Goal: Transaction & Acquisition: Purchase product/service

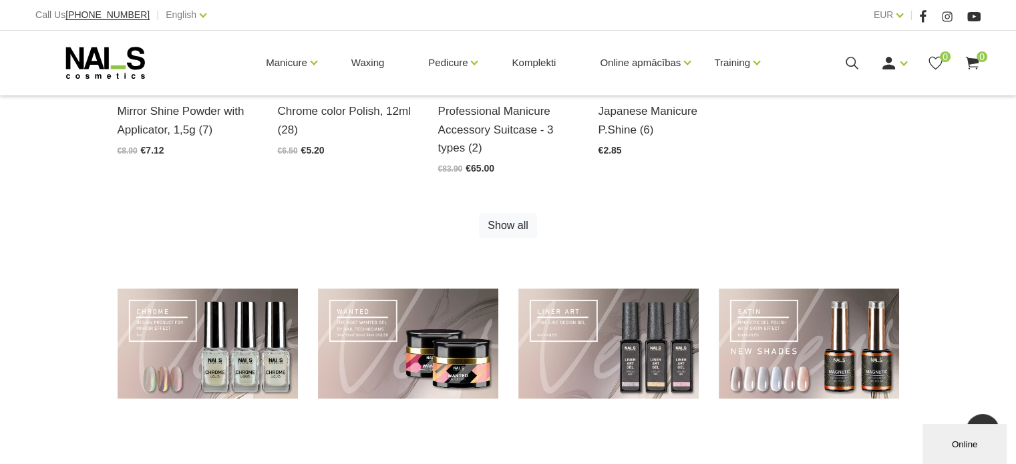
scroll to position [1002, 0]
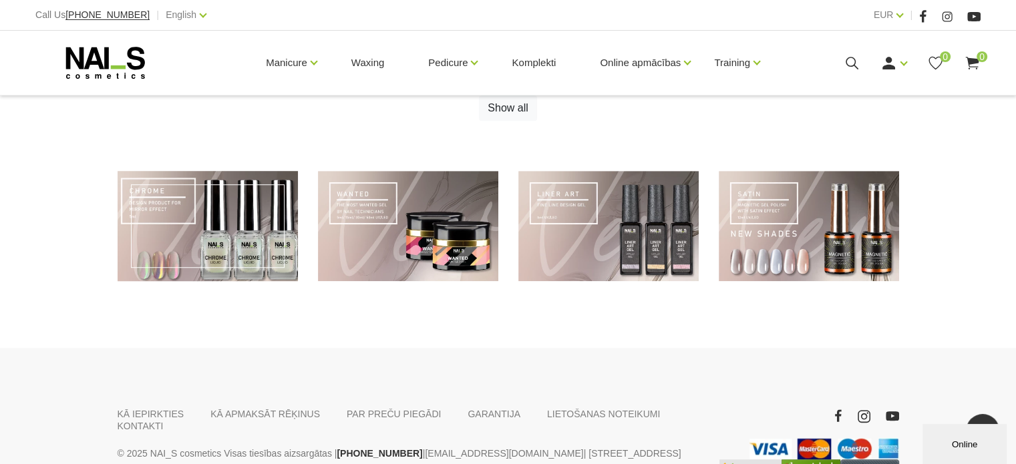
click at [176, 247] on link at bounding box center [208, 226] width 180 height 110
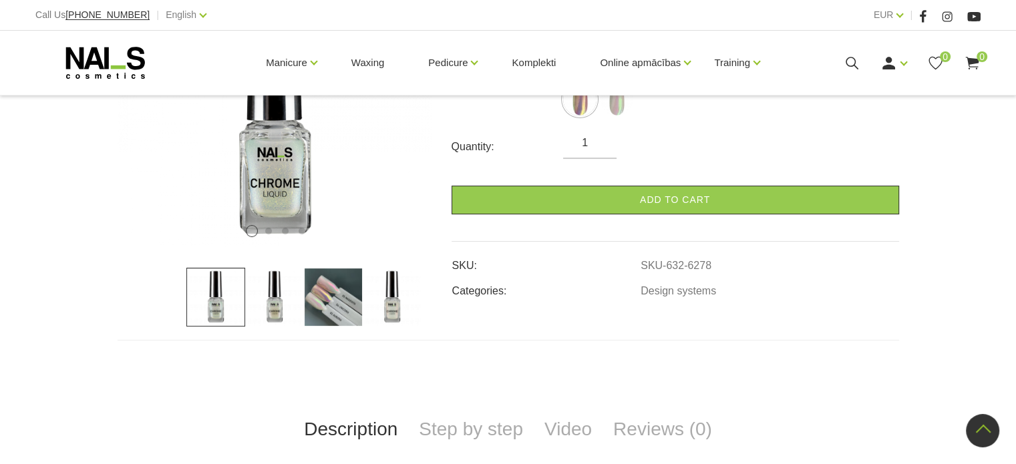
scroll to position [267, 0]
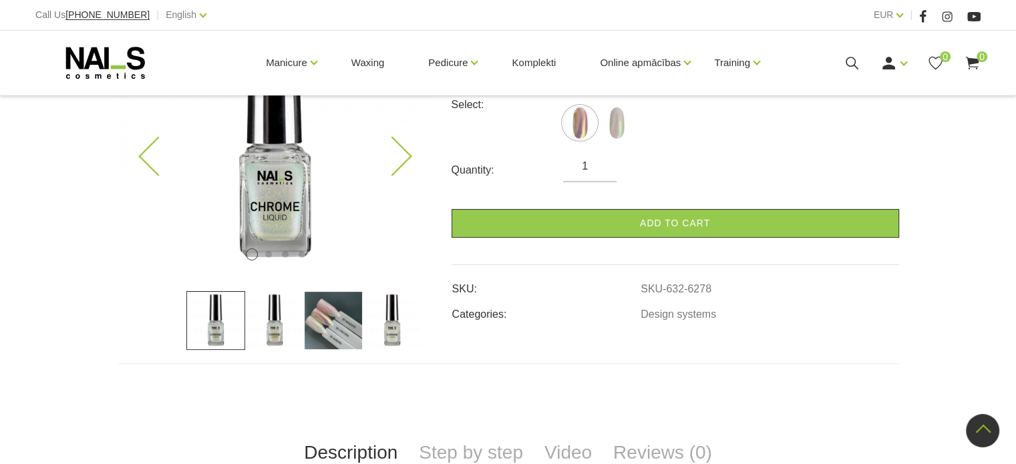
click at [261, 220] on img at bounding box center [275, 143] width 314 height 256
click at [611, 122] on img at bounding box center [616, 122] width 33 height 33
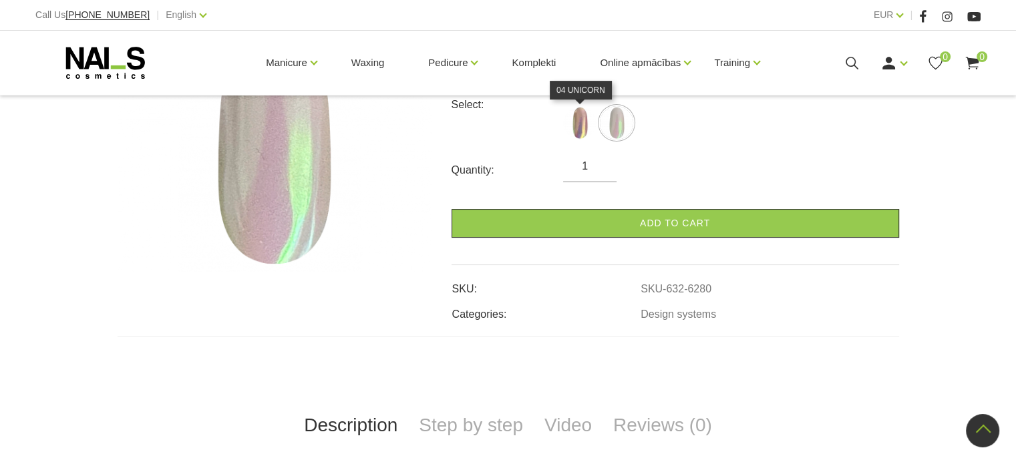
click at [574, 128] on img at bounding box center [579, 122] width 33 height 33
select select "6278"
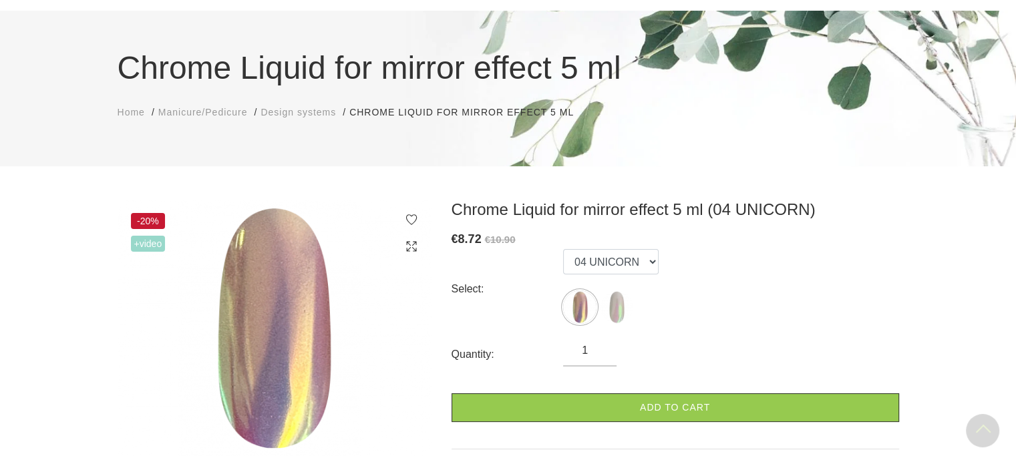
scroll to position [67, 0]
